Goal: Task Accomplishment & Management: Manage account settings

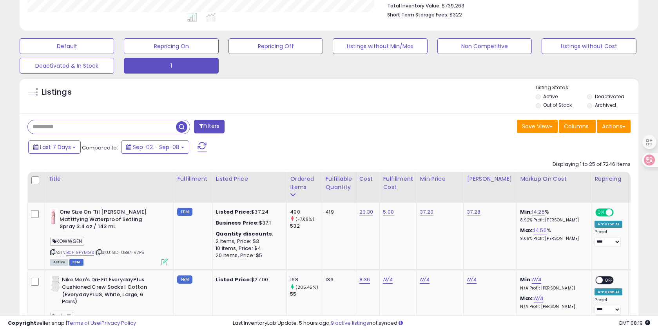
scroll to position [210, 0]
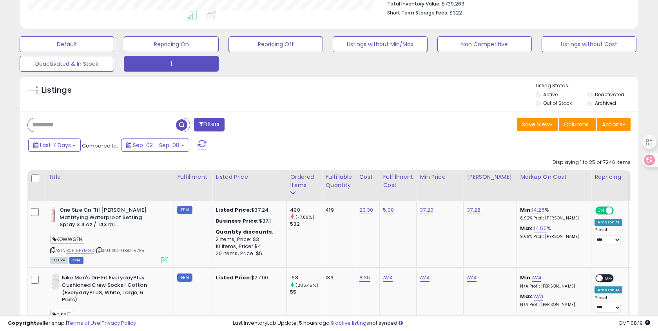
click at [65, 122] on input "text" at bounding box center [102, 125] width 148 height 14
type input "**********"
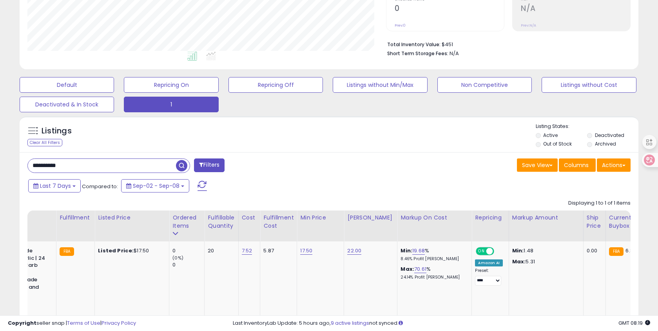
scroll to position [0, 125]
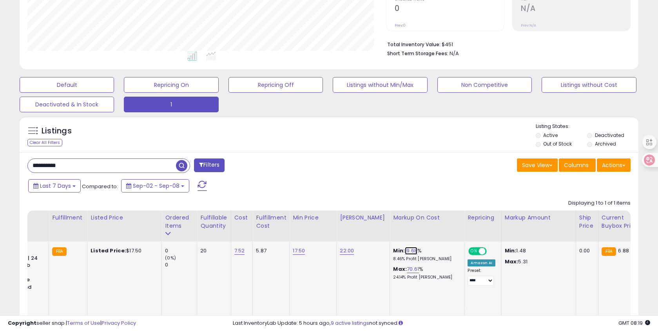
click at [405, 251] on link "19.68" at bounding box center [411, 251] width 13 height 8
drag, startPoint x: 380, startPoint y: 232, endPoint x: 306, endPoint y: 230, distance: 73.3
click at [306, 230] on table "Title Fulfillment" at bounding box center [498, 275] width 1192 height 128
type input "*"
click at [431, 230] on icon "submit" at bounding box center [429, 231] width 5 height 5
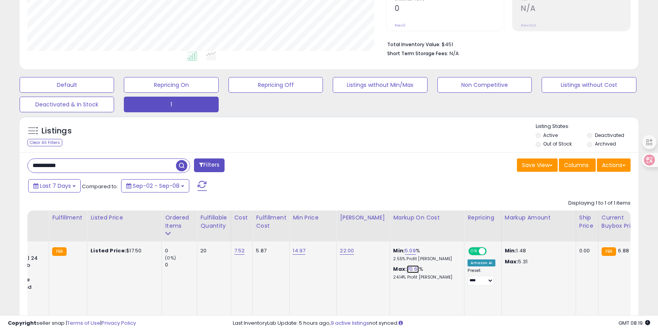
click at [407, 269] on link "70.61" at bounding box center [413, 270] width 12 height 8
drag, startPoint x: 380, startPoint y: 250, endPoint x: 322, endPoint y: 250, distance: 58.8
click at [322, 250] on tr "[PERSON_NAME]'s Homemade Tomato Sauce | Roasted Garlic | 24 oz | Versatile Past…" at bounding box center [499, 290] width 1192 height 96
type input "**"
click at [431, 250] on button "submit" at bounding box center [429, 250] width 13 height 12
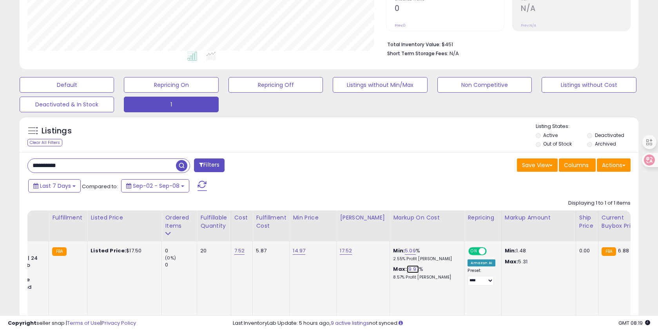
click at [407, 271] on link "19.97" at bounding box center [413, 270] width 12 height 8
drag, startPoint x: 387, startPoint y: 249, endPoint x: 337, endPoint y: 250, distance: 50.5
click at [337, 250] on tr "[PERSON_NAME]'s Homemade Tomato Sauce | Roasted Garlic | 24 oz | Versatile Past…" at bounding box center [499, 290] width 1192 height 96
type input "*"
click at [437, 249] on button "submit" at bounding box center [429, 250] width 13 height 12
